Goal: Ask a question: Seek information or help from site administrators or community

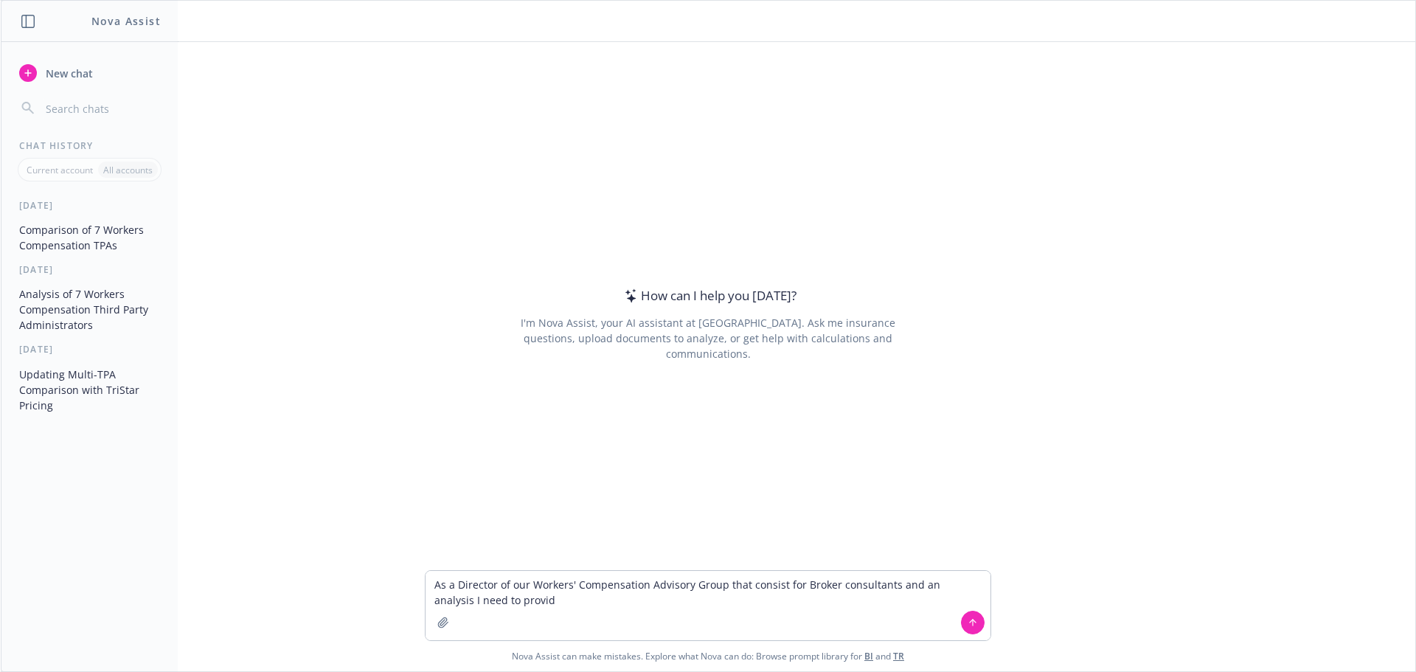
click at [797, 581] on textarea "As a Director of our Workers' Compensation Advisory Group that consist for Brok…" at bounding box center [708, 605] width 565 height 69
drag, startPoint x: 561, startPoint y: 602, endPoint x: 502, endPoint y: 612, distance: 59.8
click at [502, 612] on textarea "As a Director of our Workers' Compensation Advisory Group that consist for seni…" at bounding box center [708, 605] width 565 height 69
click at [564, 599] on textarea "As a Director of our Workers' Compensation Advisory Group that consist for seni…" at bounding box center [708, 605] width 565 height 69
type textarea "As a Director of our Workers' Compensation Advisory Group that consist for seni…"
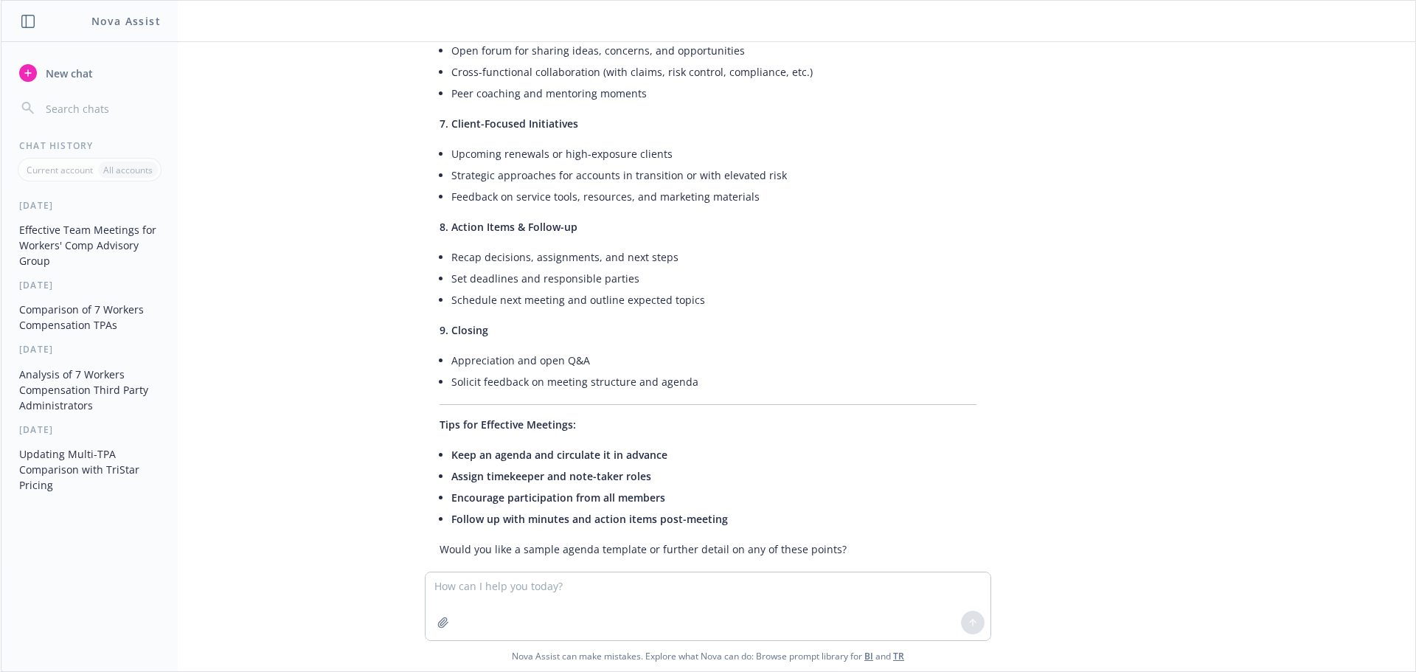
scroll to position [716, 0]
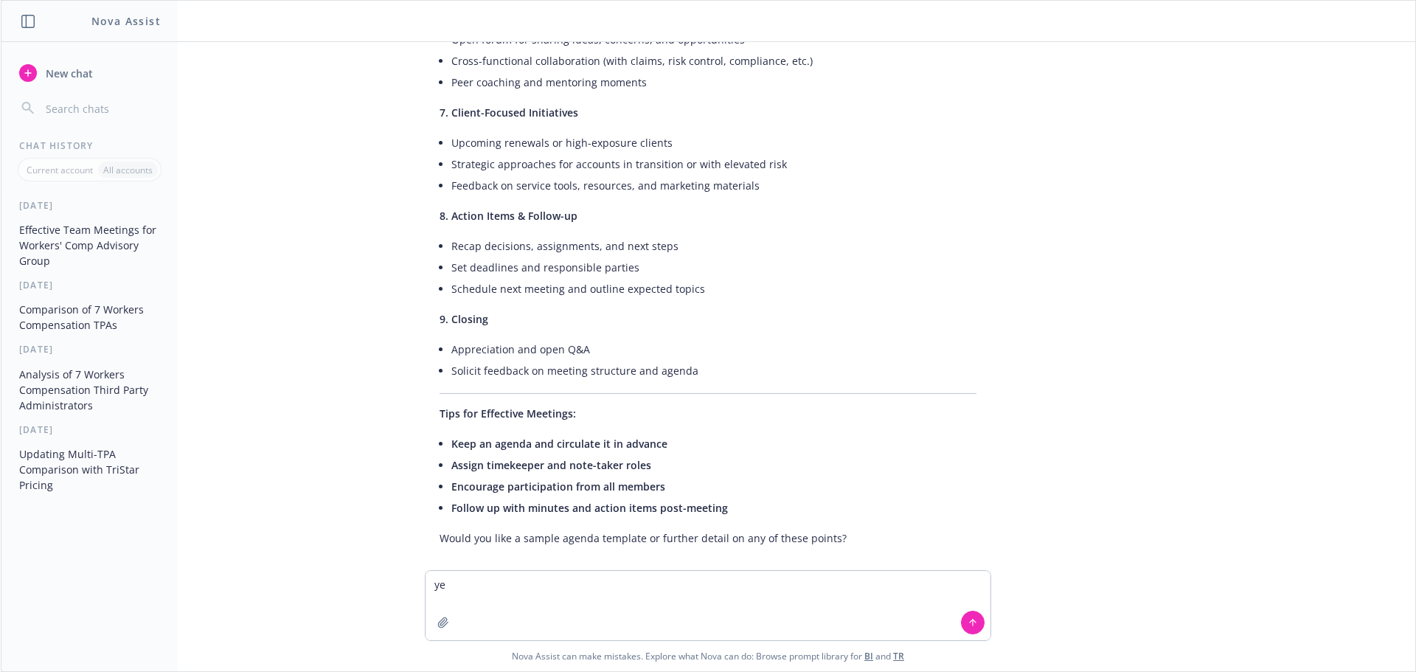
type textarea "yes"
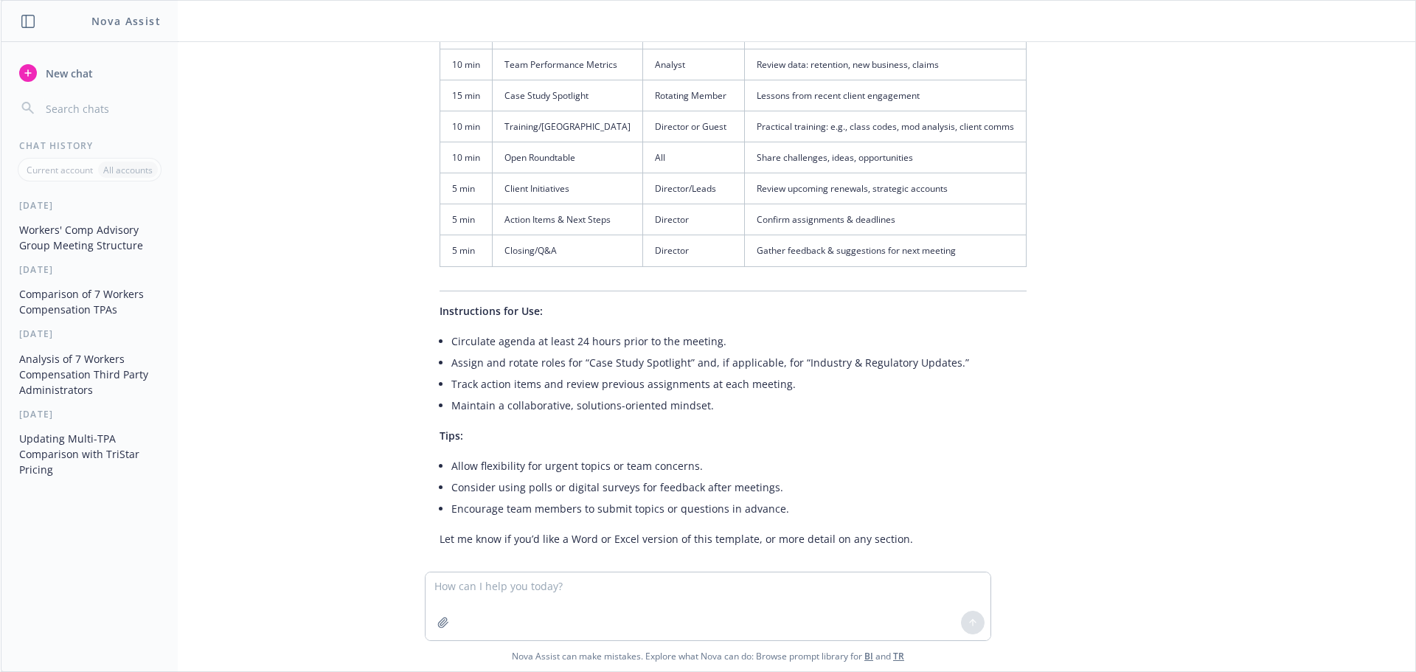
scroll to position [1473, 0]
click at [448, 588] on textarea at bounding box center [708, 606] width 565 height 68
type textarea "both excel and word"
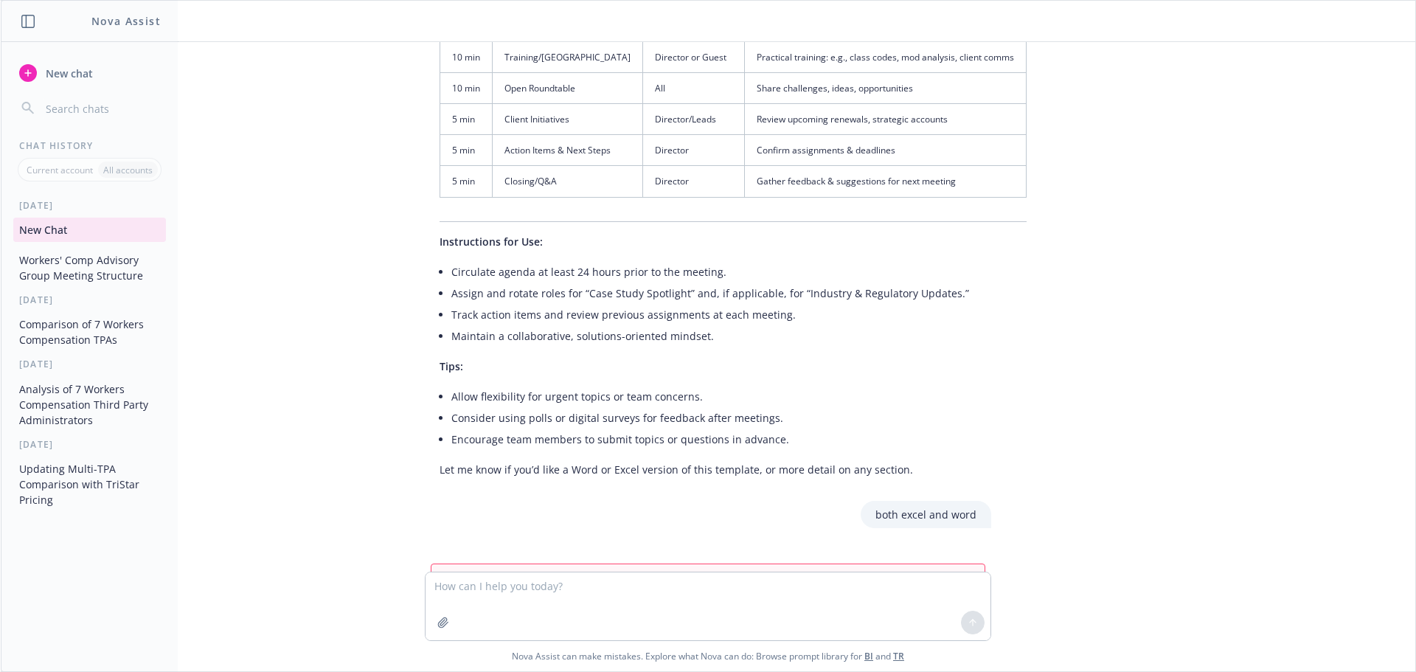
scroll to position [1597, 0]
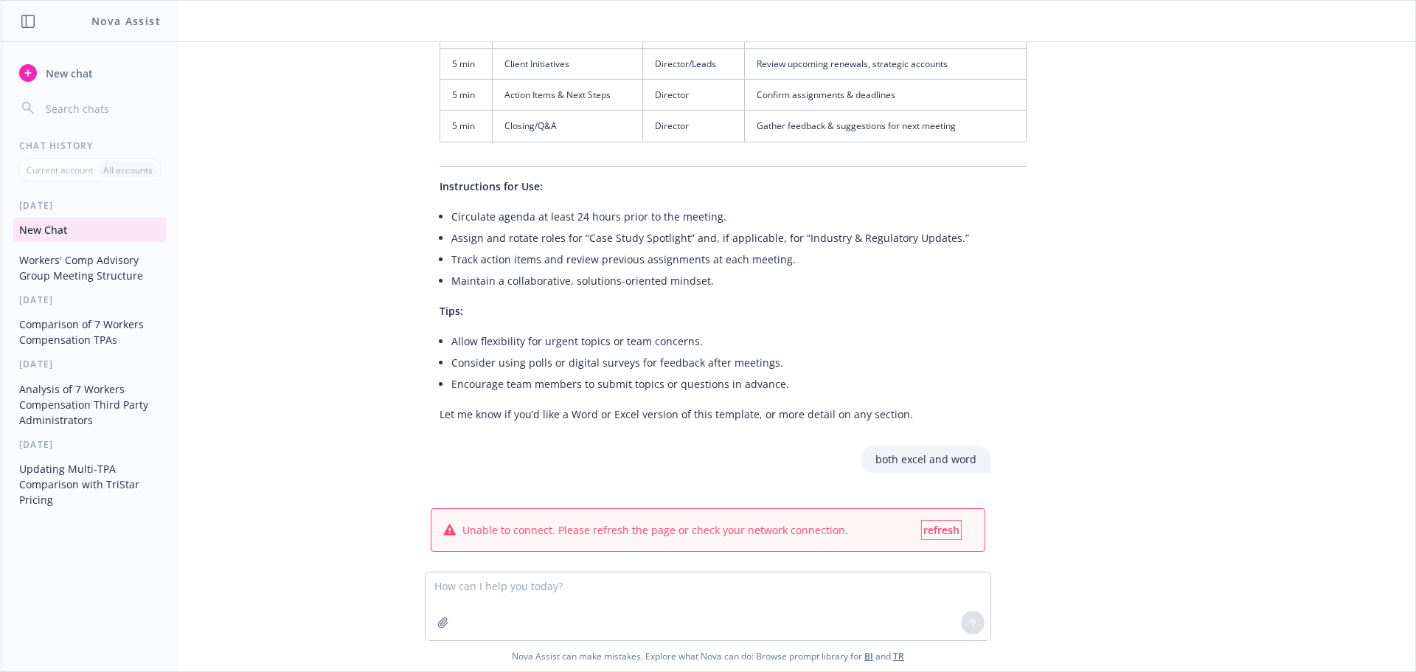
click at [929, 523] on span "refresh" at bounding box center [942, 530] width 36 height 14
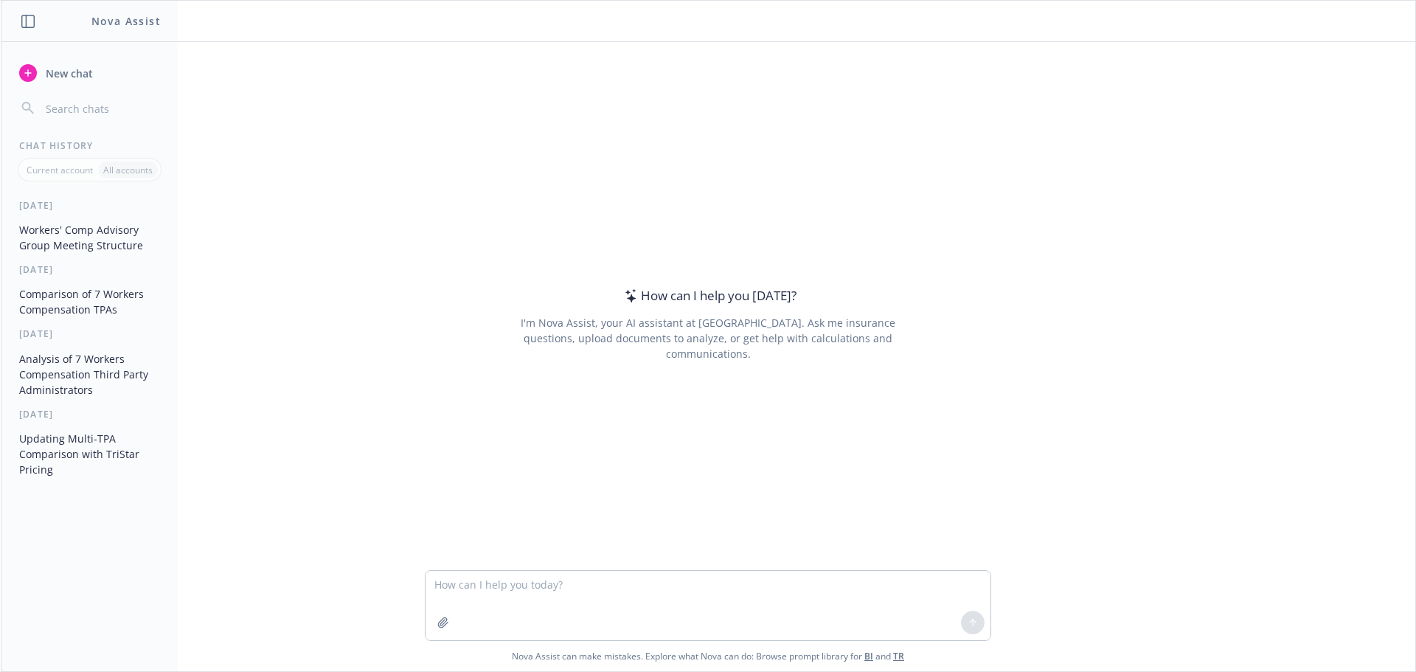
click at [69, 227] on button "Workers' Comp Advisory Group Meeting Structure" at bounding box center [89, 238] width 153 height 40
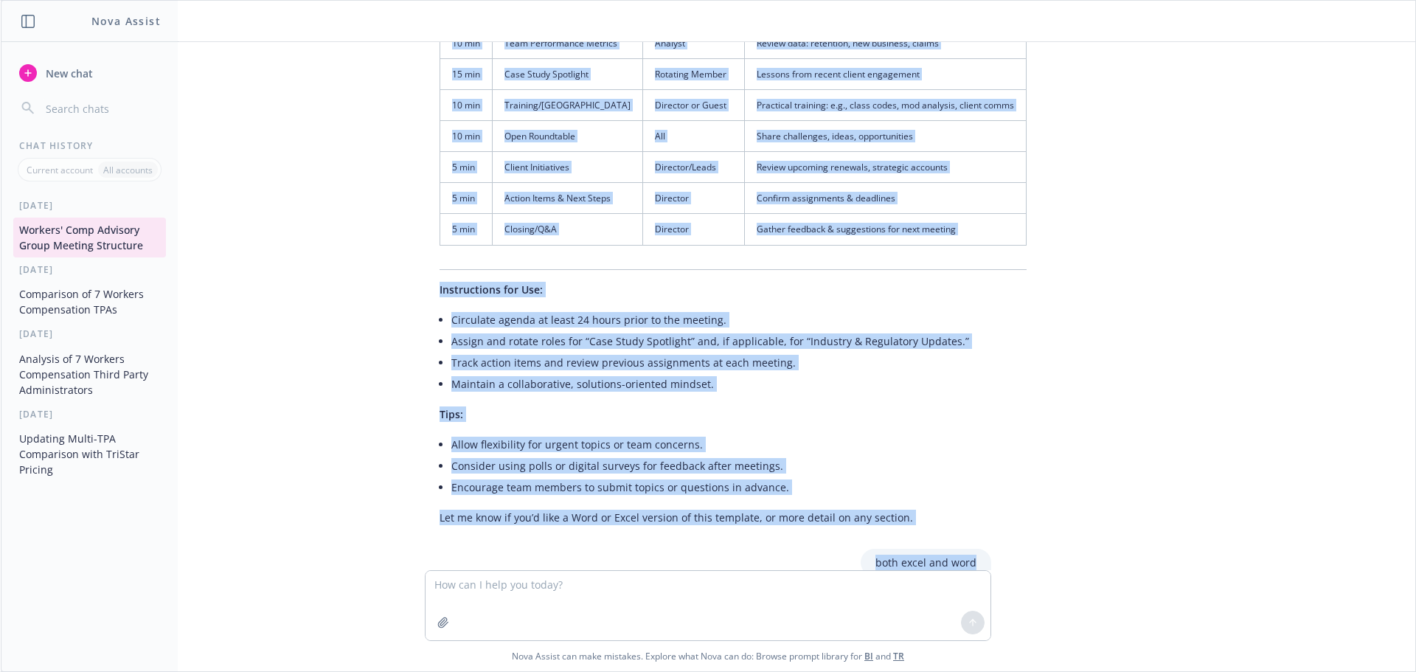
scroll to position [1520, 0]
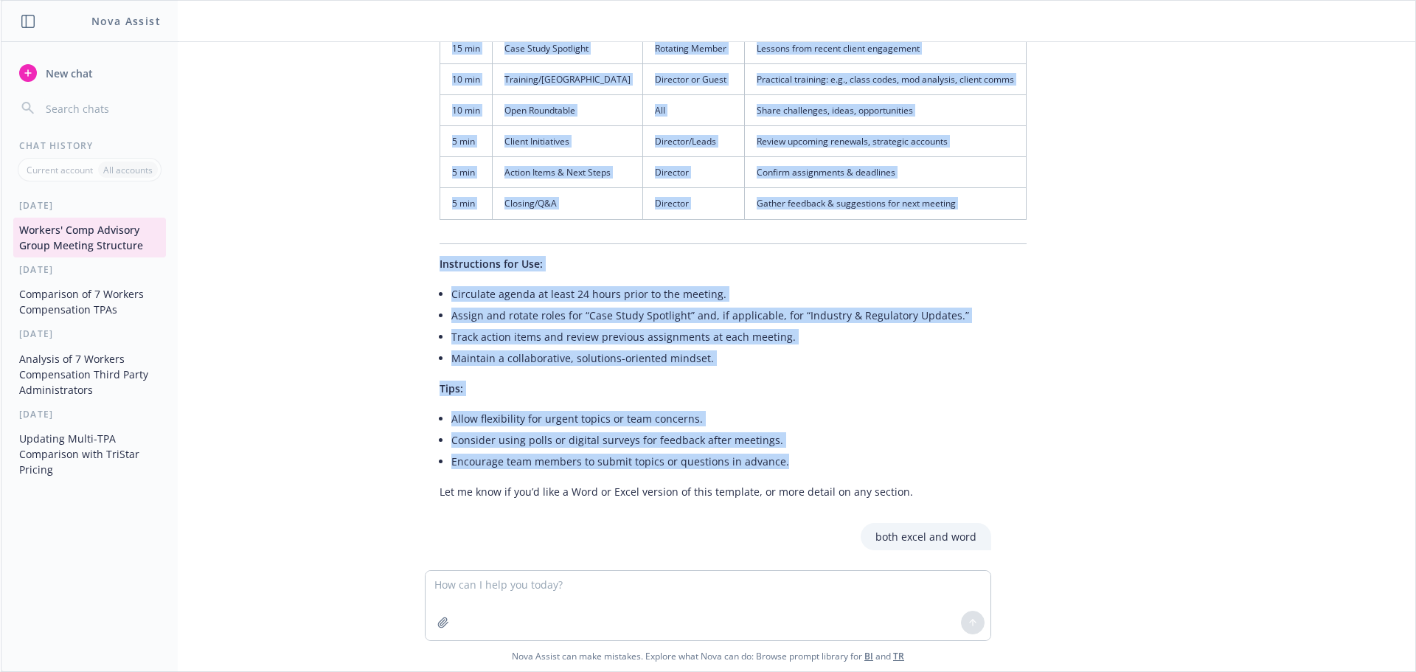
drag, startPoint x: 431, startPoint y: 214, endPoint x: 806, endPoint y: 445, distance: 440.2
click at [806, 445] on div "As a Director of our Workers' Compensation Advisory Group that consist for seni…" at bounding box center [708, 306] width 1415 height 528
copy div "1. Opening & Objectives Quick check-in/icebreaker (for engagement) State agenda…"
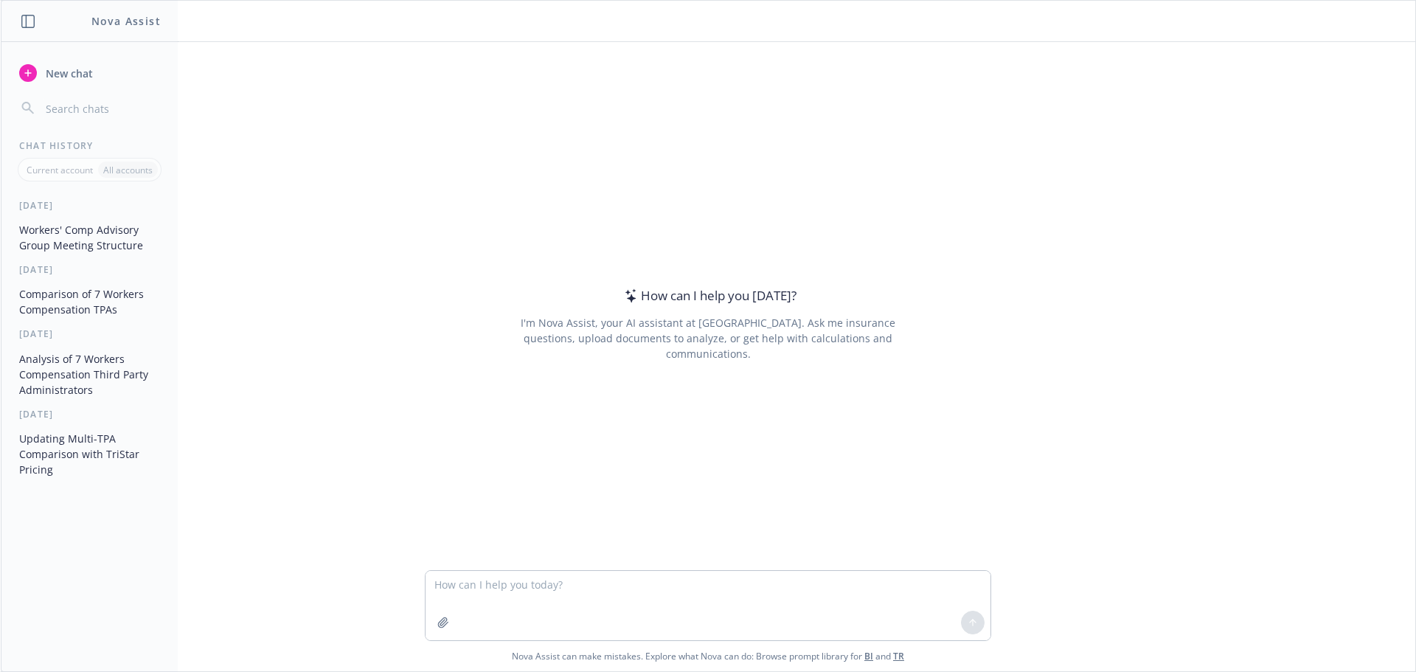
click at [71, 229] on button "Workers' Comp Advisory Group Meeting Structure" at bounding box center [89, 238] width 153 height 40
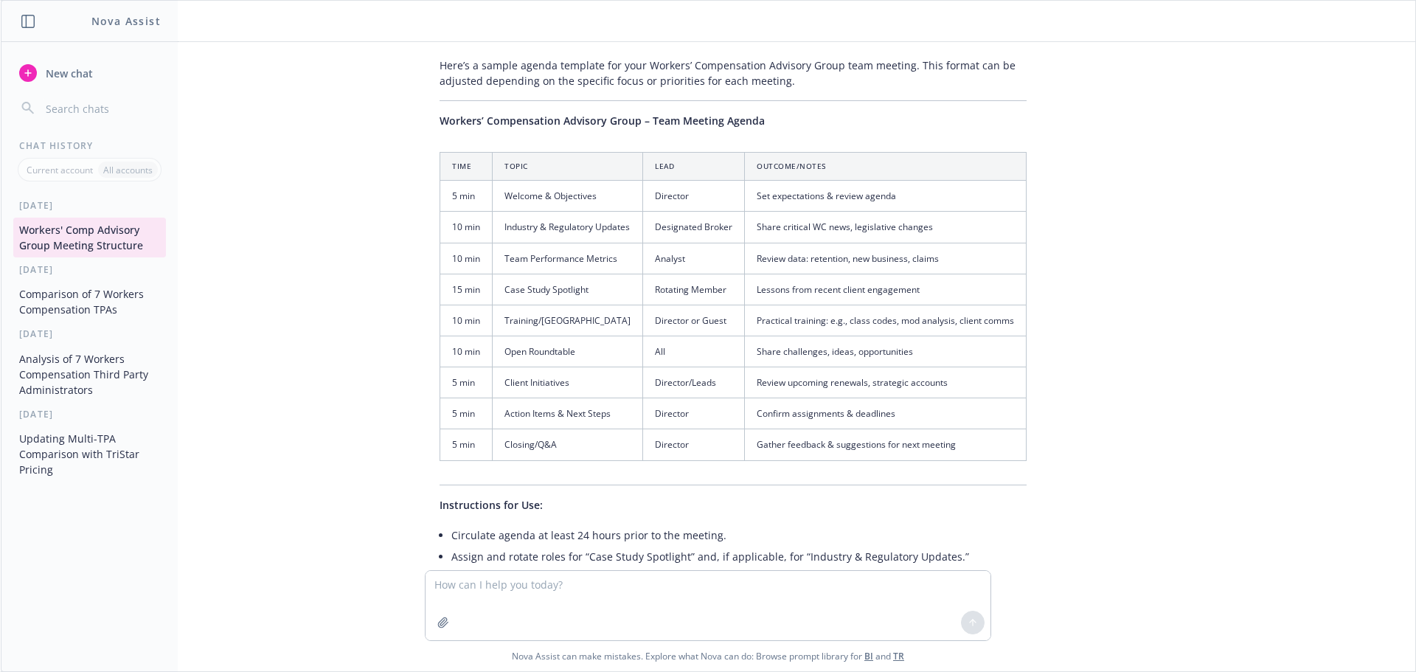
scroll to position [1225, 0]
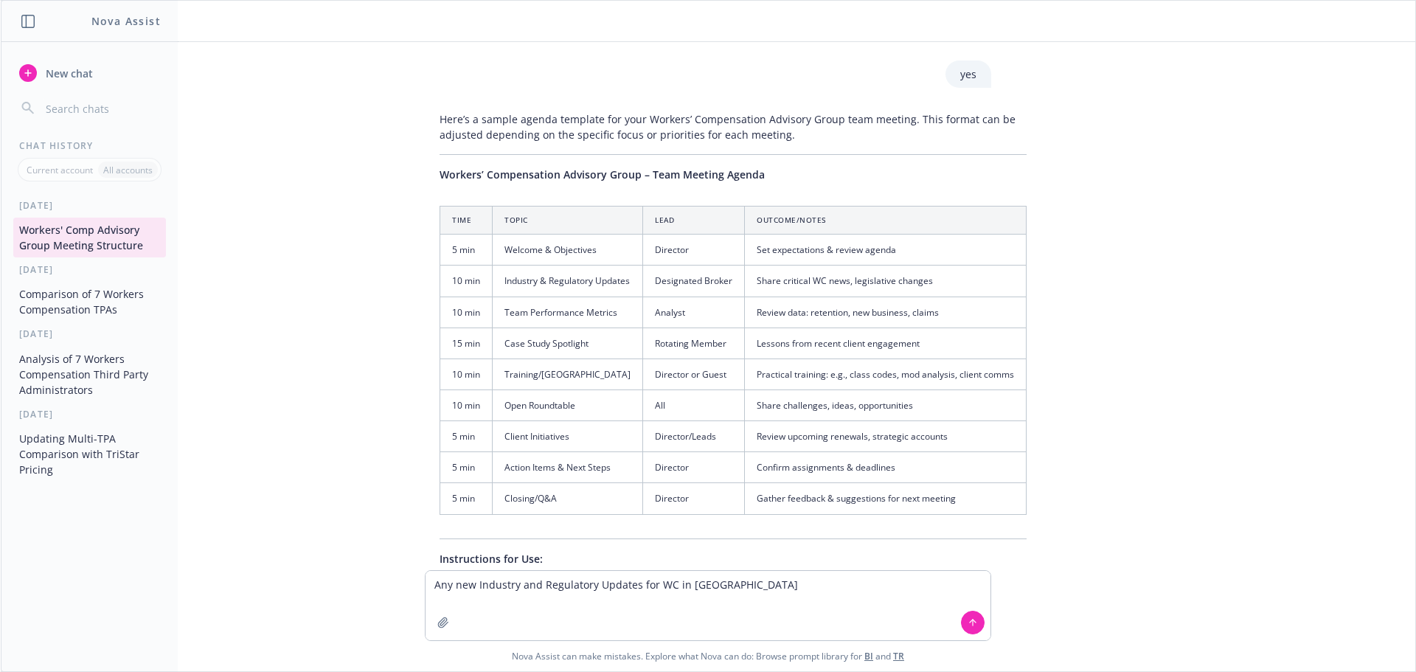
type textarea "Any new Industry and Regulatory Updates for WC in [US_STATE]"
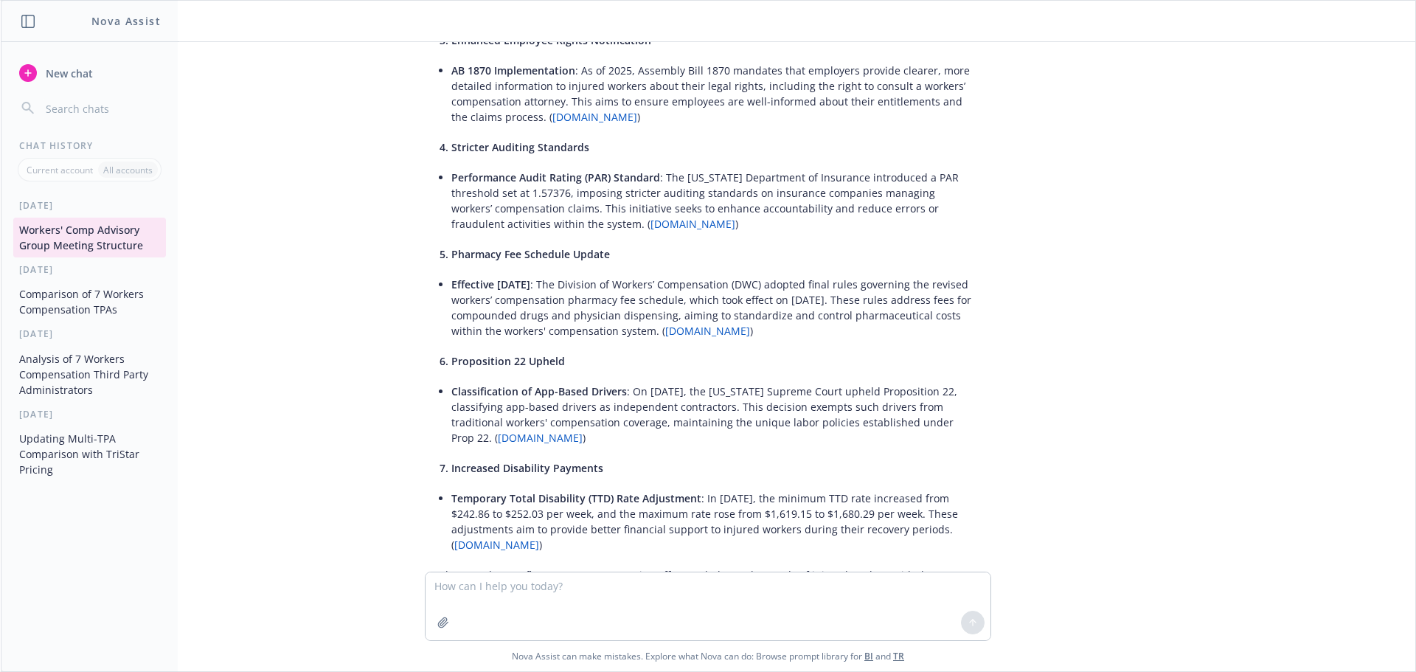
scroll to position [2452, 0]
